Goal: Check status: Check status

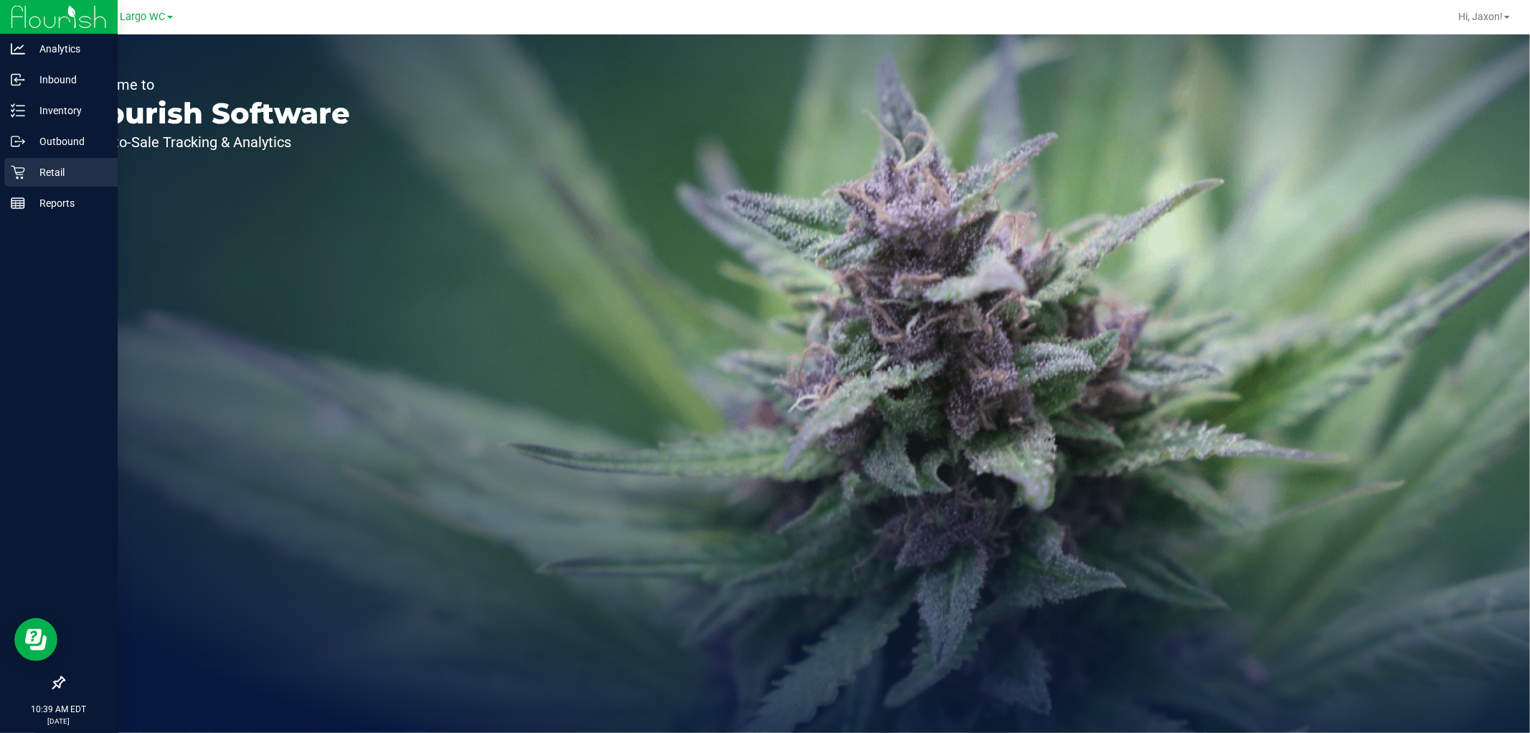
click at [16, 181] on div "Retail" at bounding box center [60, 172] width 113 height 29
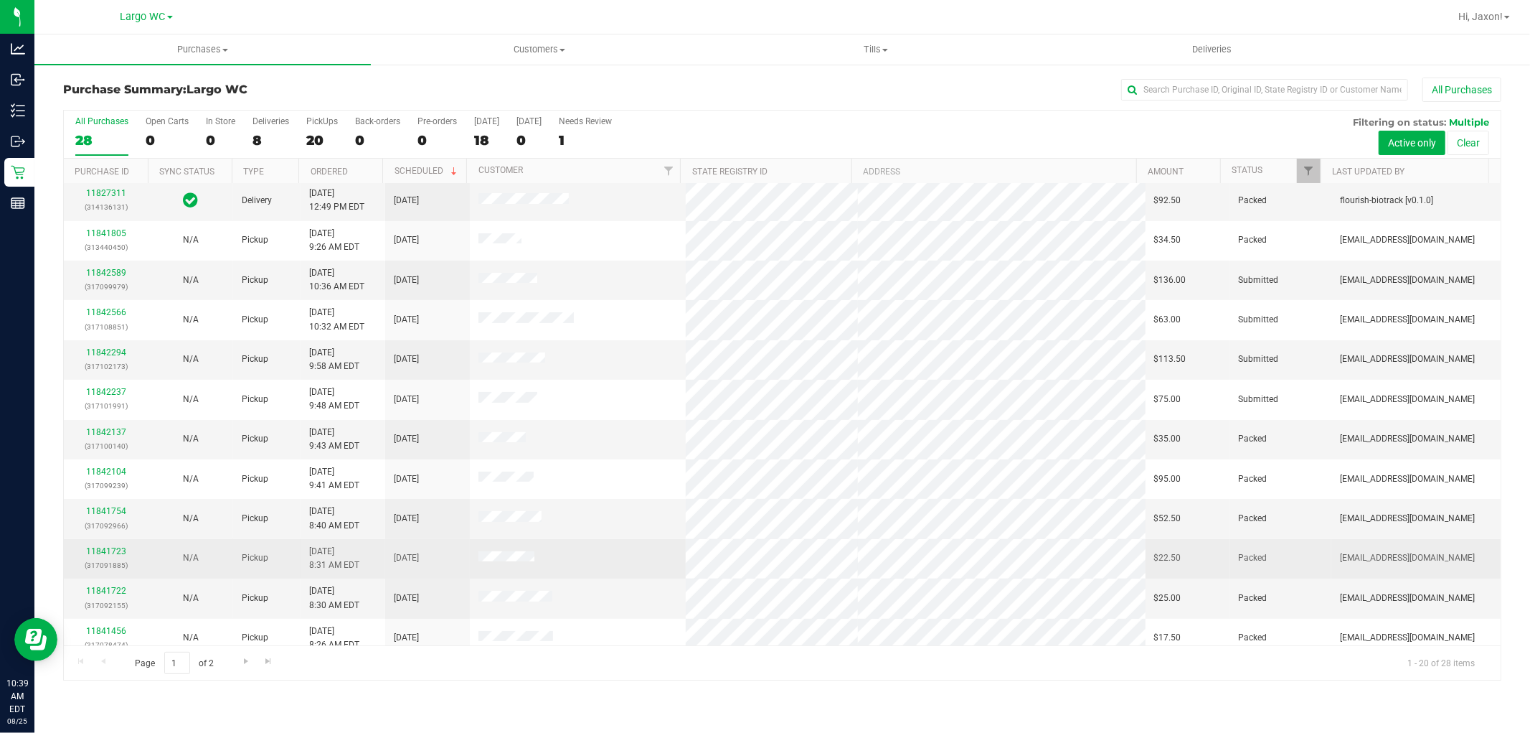
scroll to position [94, 0]
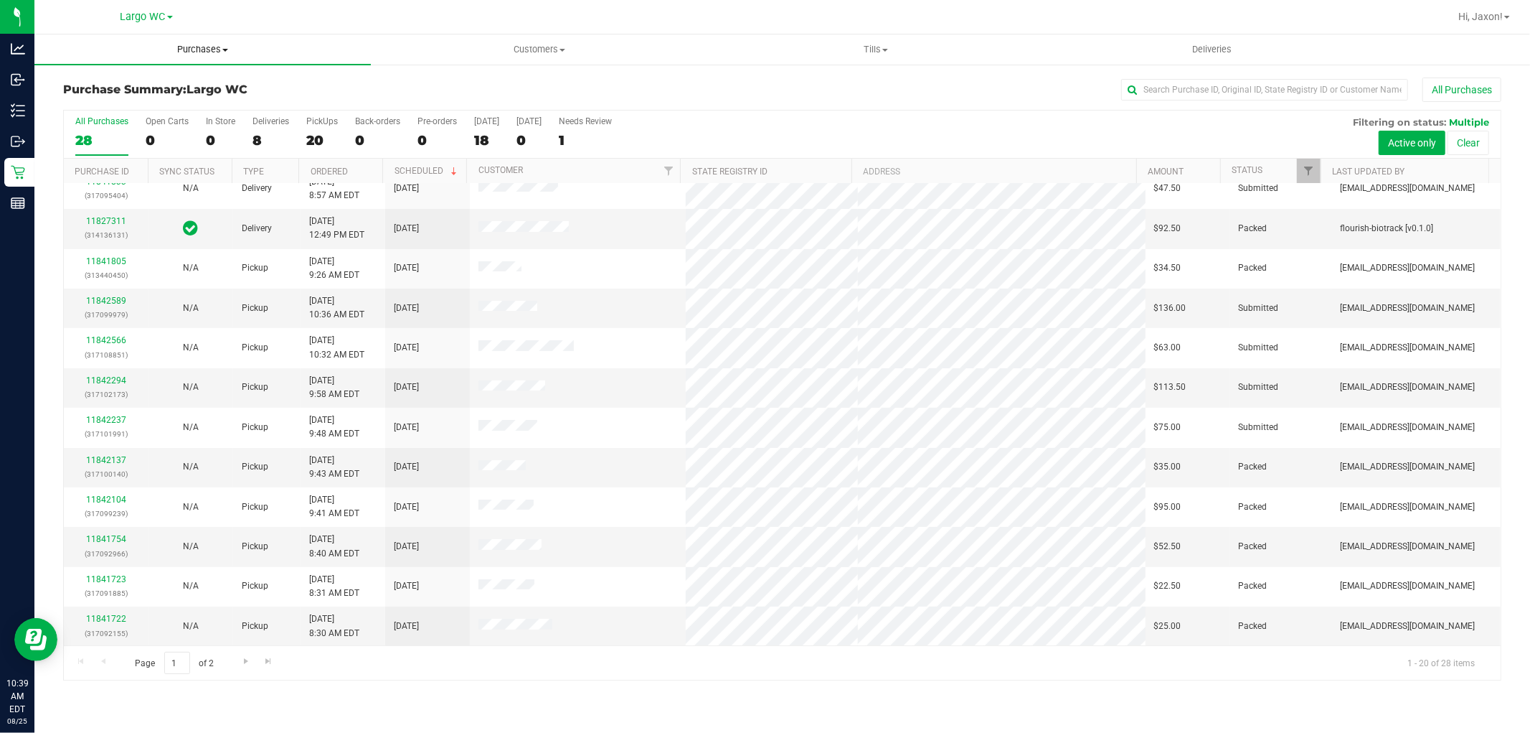
click at [191, 40] on uib-tab-heading "Purchases Summary of purchases Fulfillment All purchases" at bounding box center [202, 49] width 337 height 30
click at [77, 89] on span "Summary of purchases" at bounding box center [107, 86] width 147 height 12
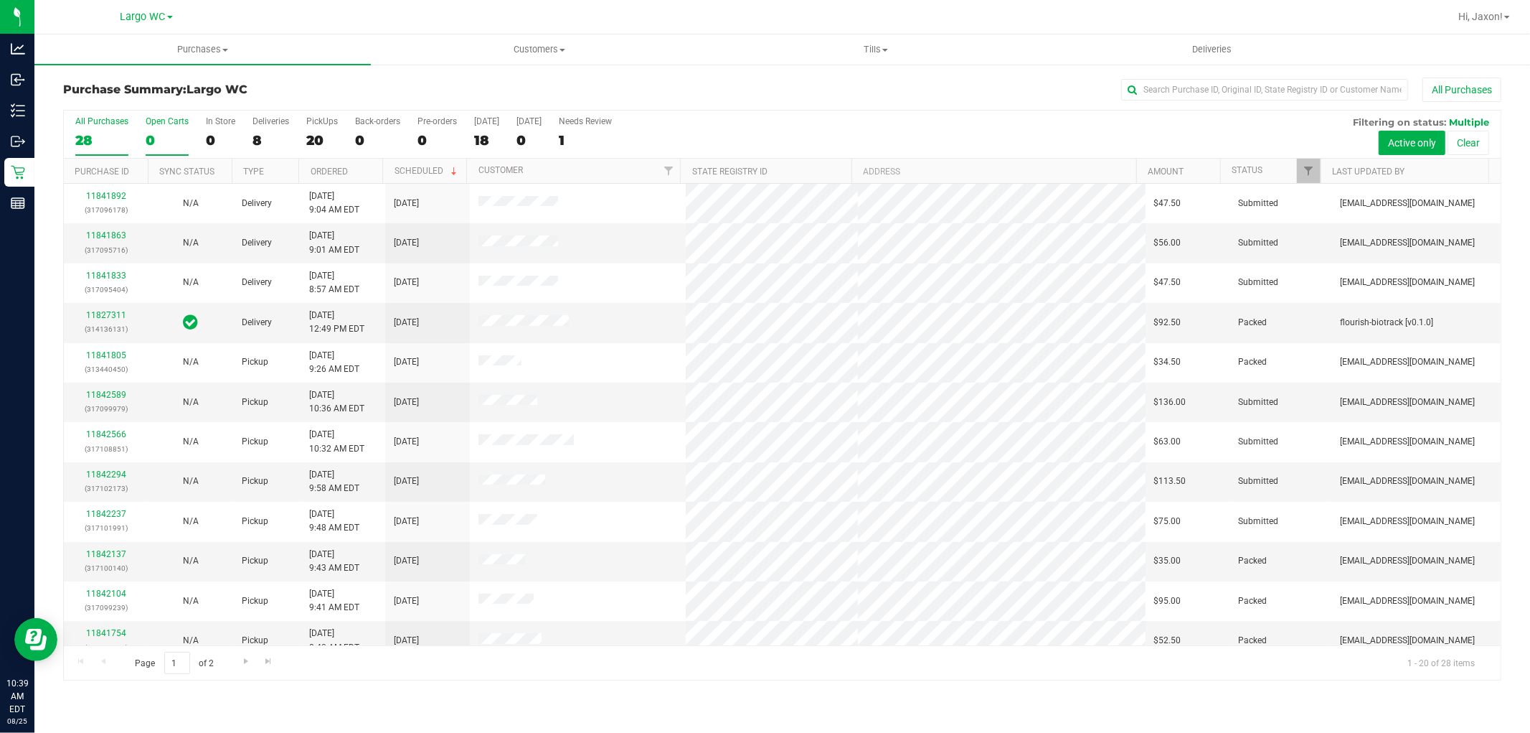
click at [166, 126] on label "Open Carts 0" at bounding box center [167, 135] width 43 height 39
click at [0, 0] on input "Open Carts 0" at bounding box center [0, 0] width 0 height 0
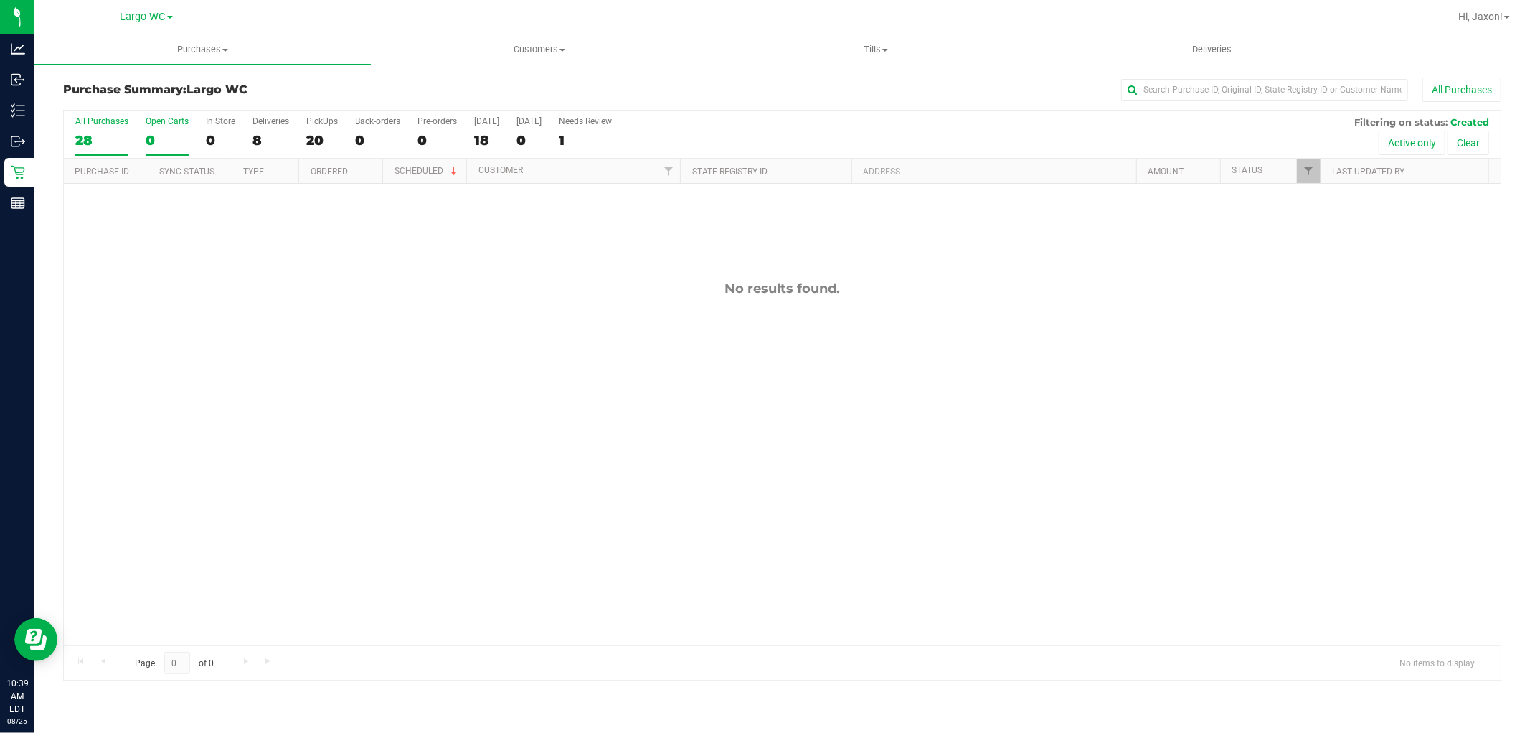
click at [103, 148] on div "28" at bounding box center [101, 140] width 53 height 17
click at [0, 0] on input "All Purchases 28" at bounding box center [0, 0] width 0 height 0
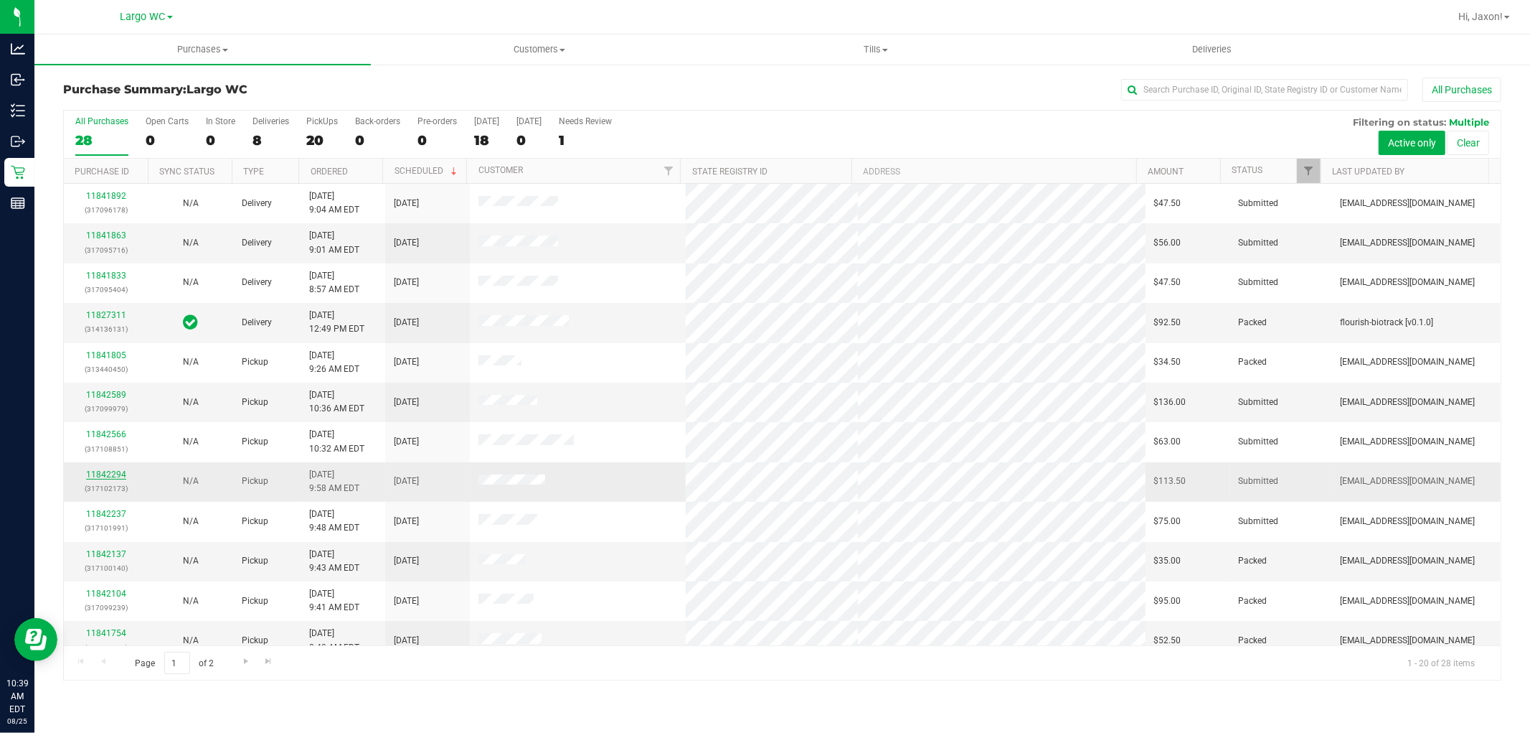
click at [103, 474] on link "11842294" at bounding box center [106, 474] width 40 height 10
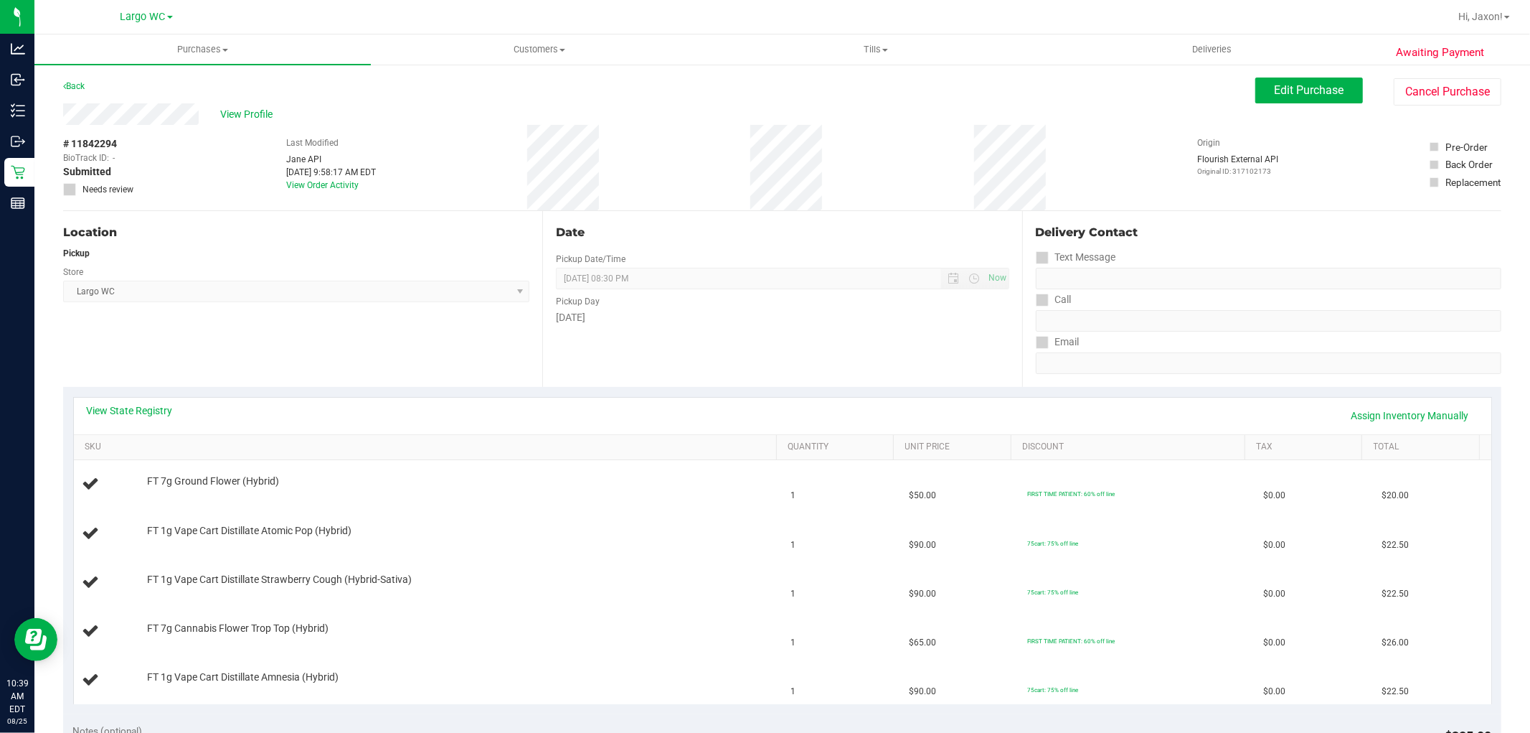
click at [271, 105] on div "View Profile" at bounding box center [659, 114] width 1193 height 22
click at [259, 116] on span "View Profile" at bounding box center [248, 114] width 57 height 15
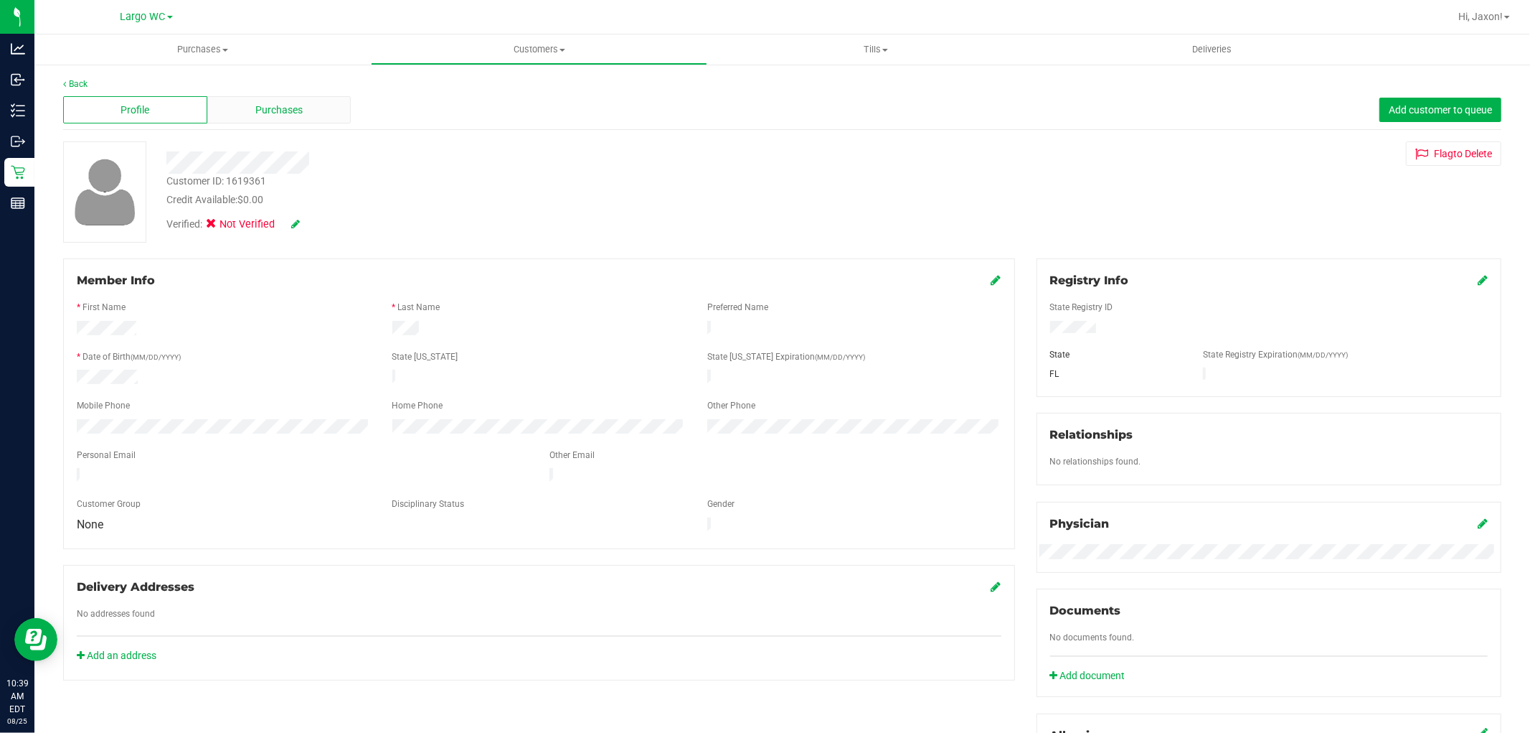
click at [278, 120] on div "Purchases" at bounding box center [279, 109] width 144 height 27
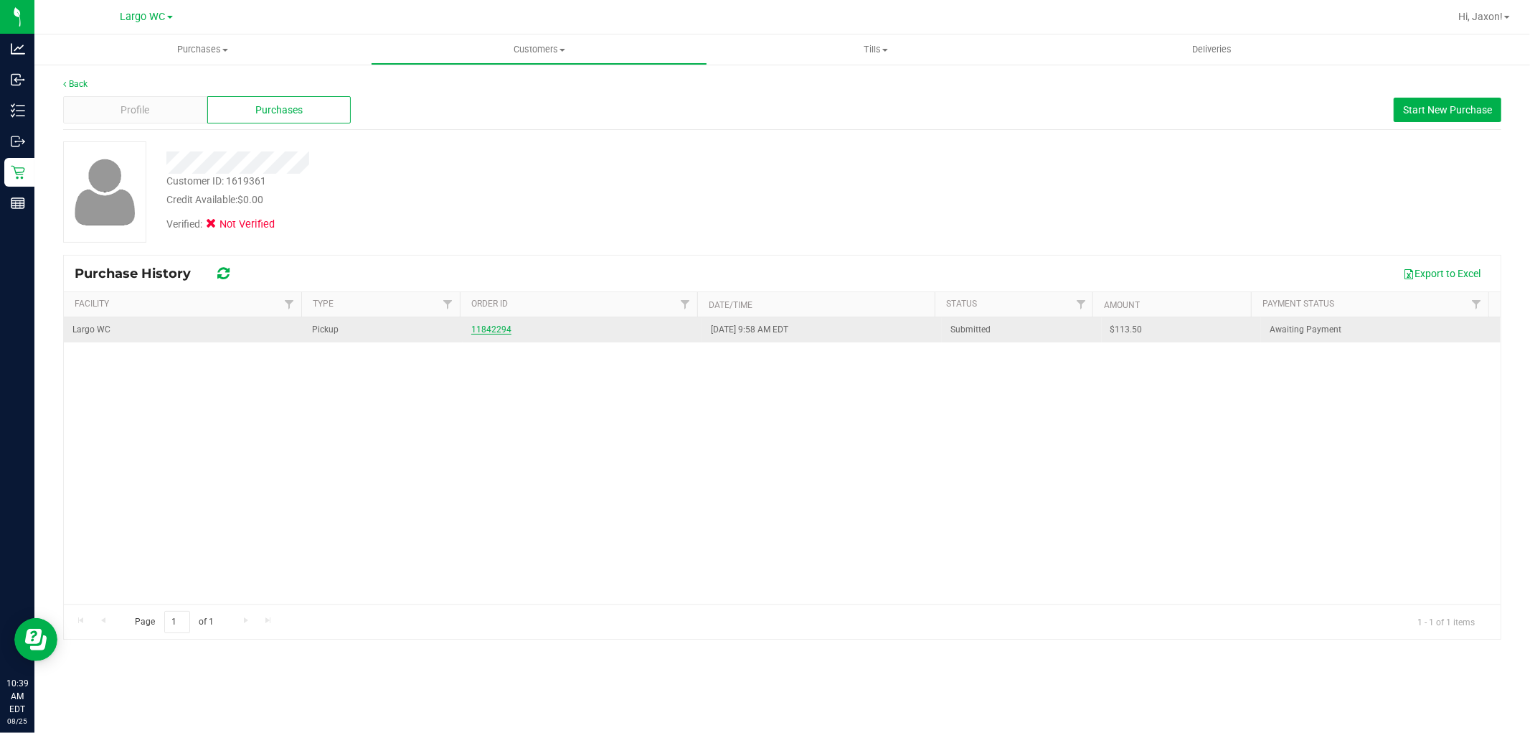
click at [500, 327] on link "11842294" at bounding box center [491, 329] width 40 height 10
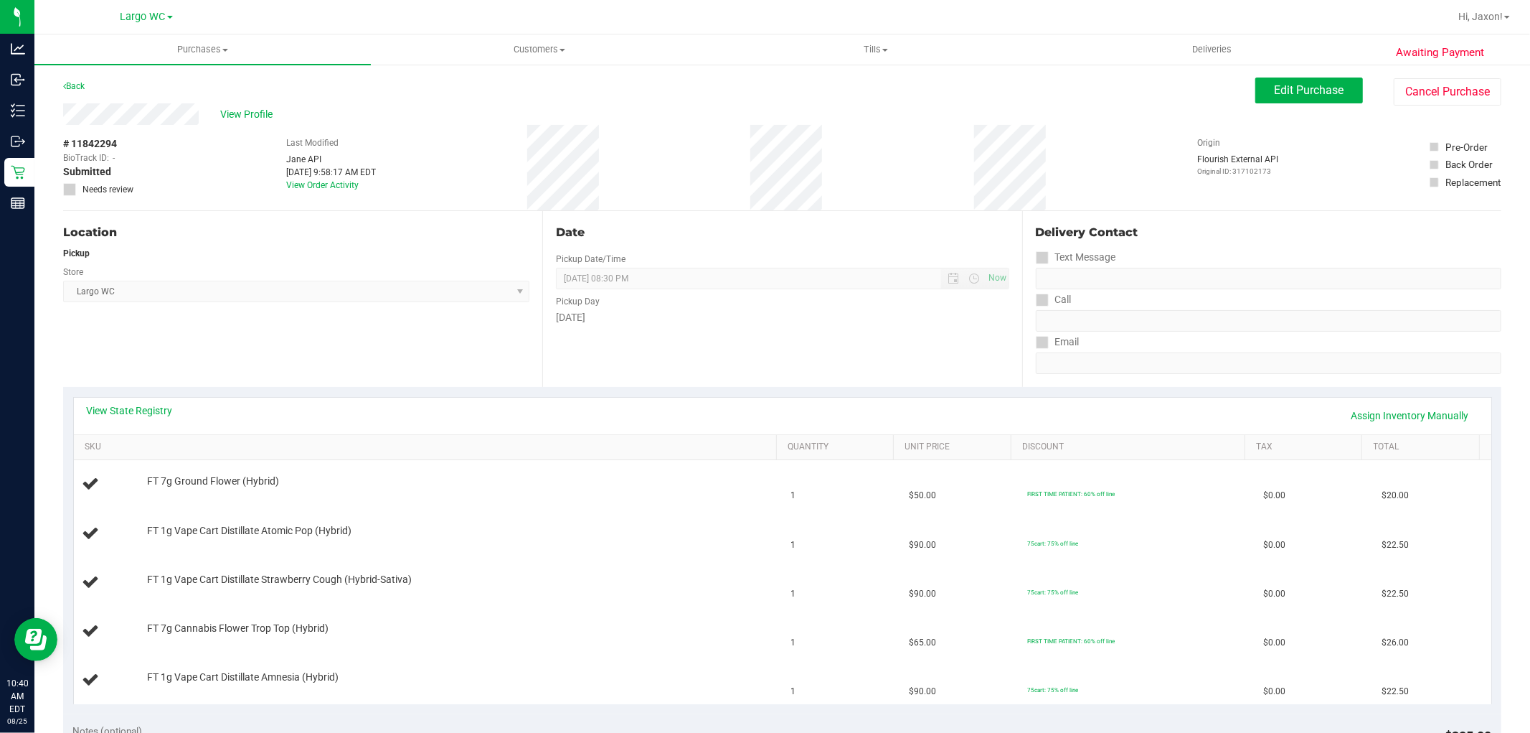
click at [421, 298] on span "Largo WC Select Store [PERSON_NAME][GEOGRAPHIC_DATA] [PERSON_NAME][GEOGRAPHIC_D…" at bounding box center [296, 292] width 466 height 22
click at [130, 413] on link "View State Registry" at bounding box center [130, 410] width 86 height 14
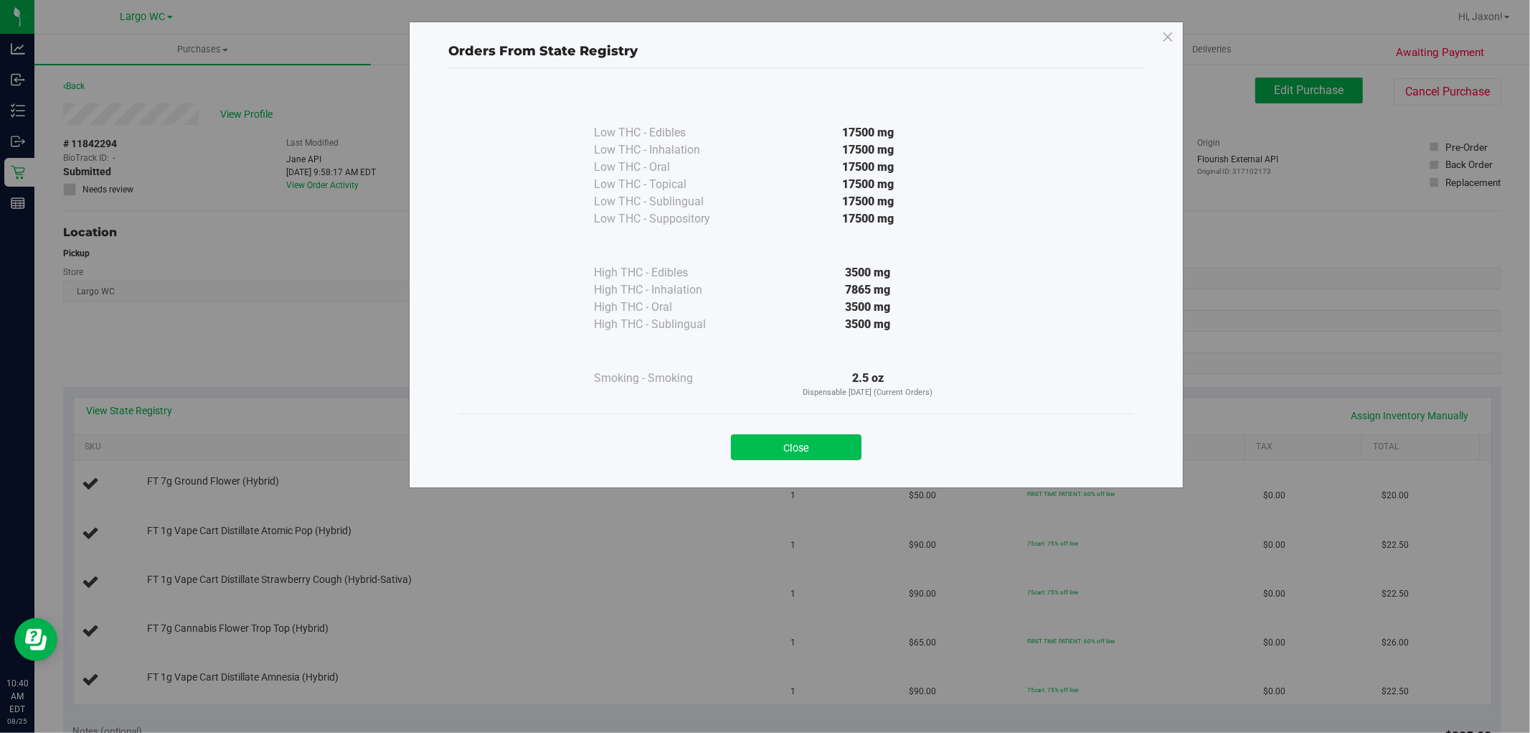
click at [777, 447] on button "Close" at bounding box center [796, 447] width 131 height 26
